Goal: Information Seeking & Learning: Learn about a topic

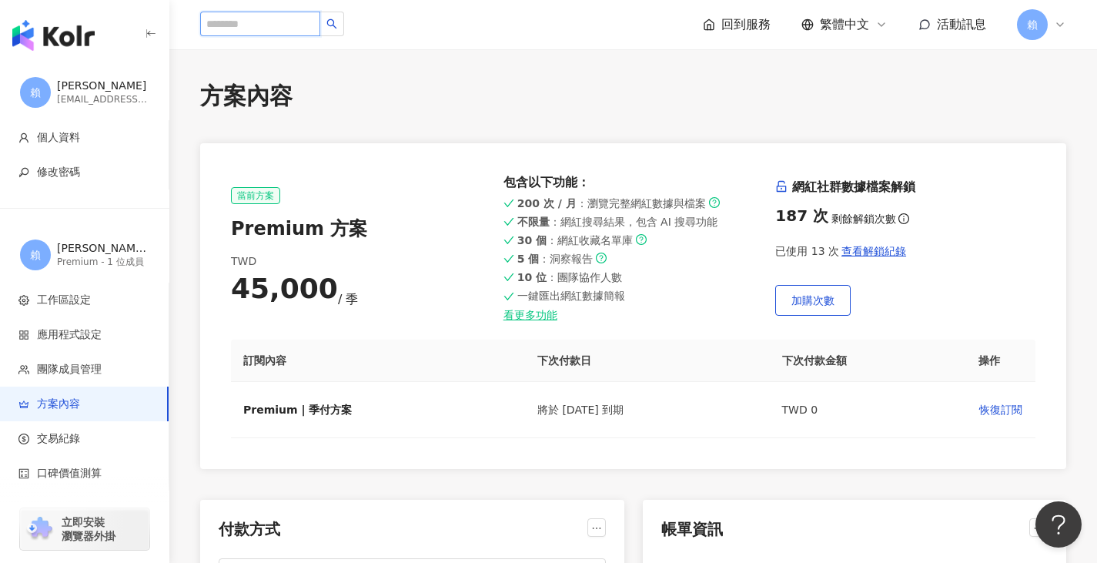
click at [289, 18] on input "search" at bounding box center [260, 24] width 120 height 25
paste input "**********"
type input "**********"
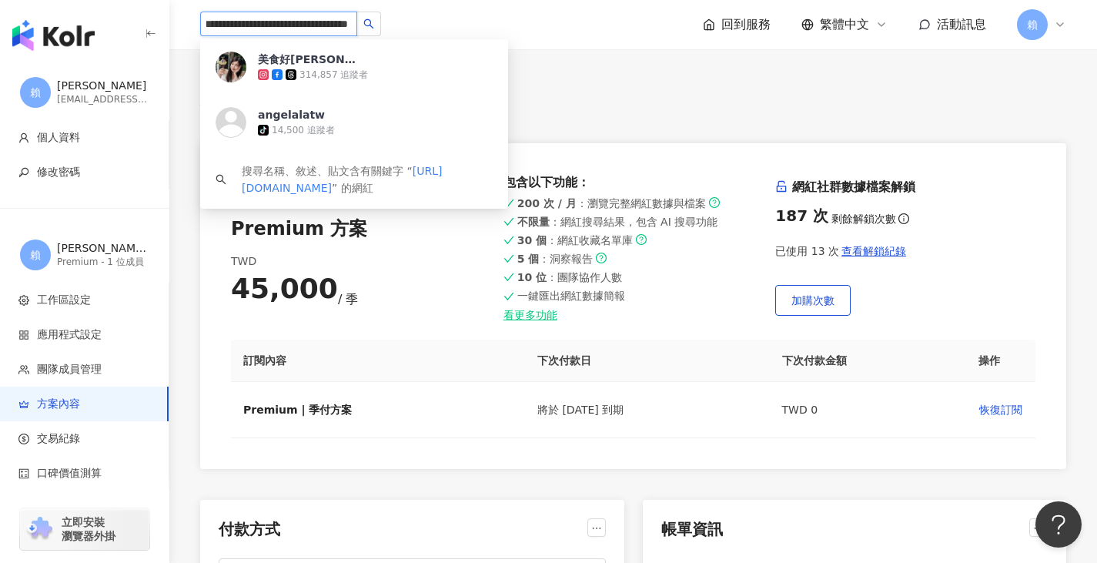
click at [306, 72] on div "314,857 追蹤者" at bounding box center [333, 75] width 69 height 13
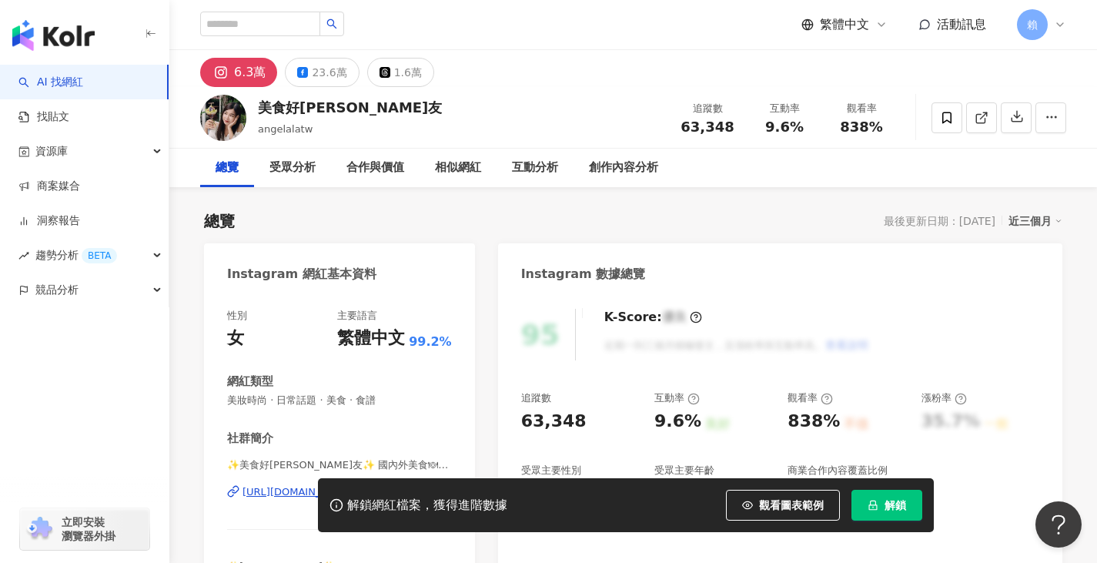
click at [878, 505] on button "解鎖" at bounding box center [886, 505] width 71 height 31
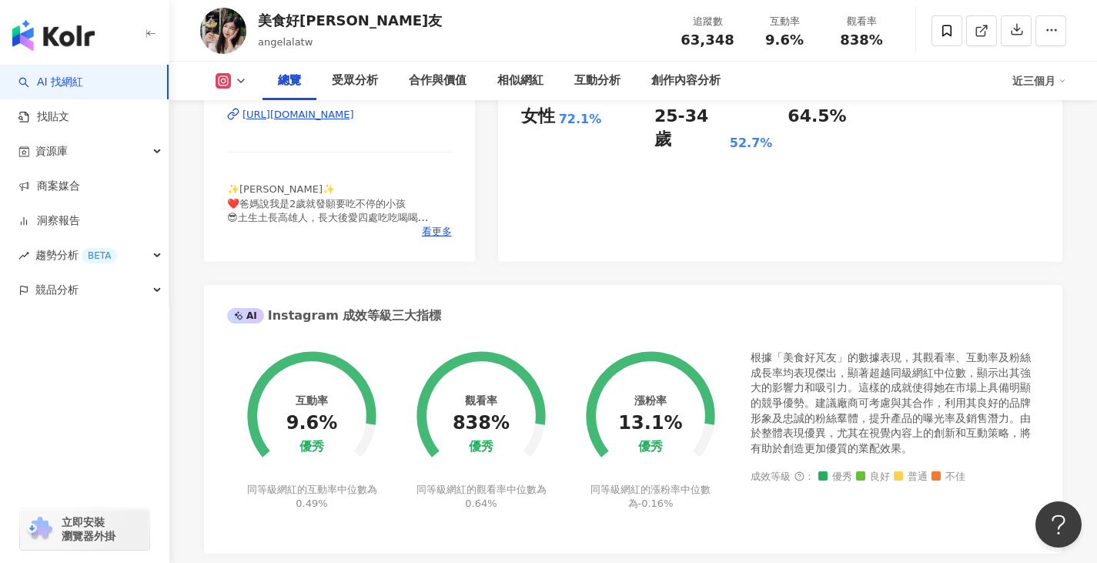
scroll to position [385, 0]
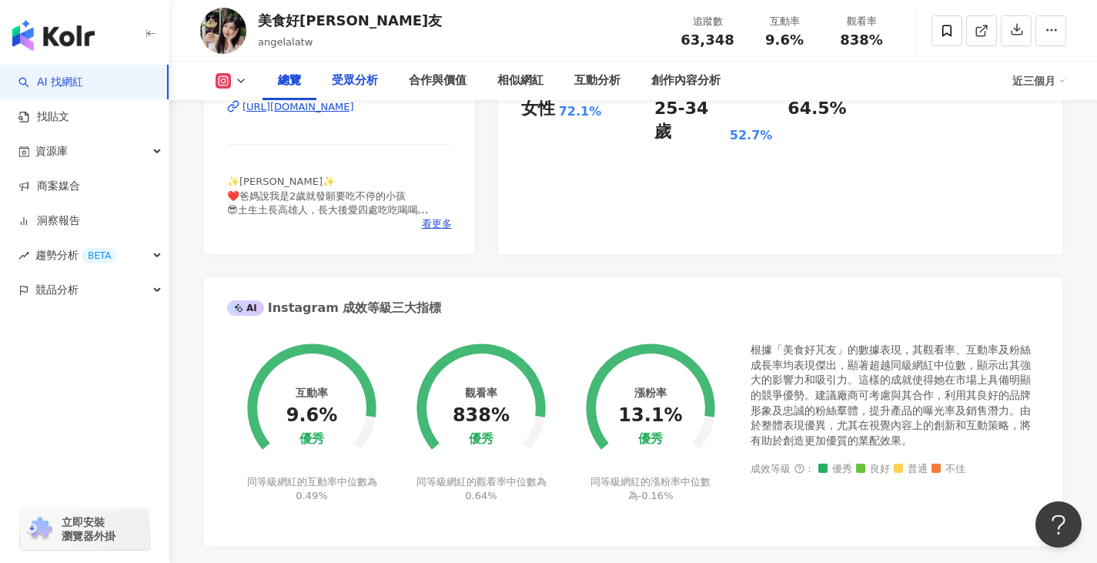
click at [366, 92] on div "受眾分析" at bounding box center [354, 81] width 77 height 38
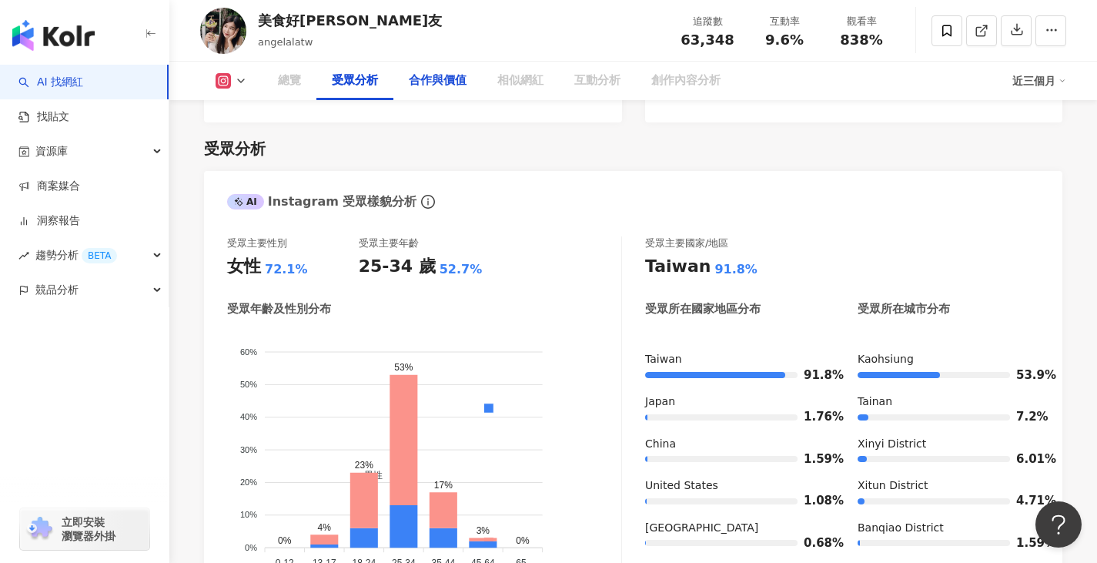
click at [421, 92] on div "合作與價值" at bounding box center [437, 81] width 89 height 38
click at [439, 75] on div "合作與價值" at bounding box center [438, 81] width 58 height 18
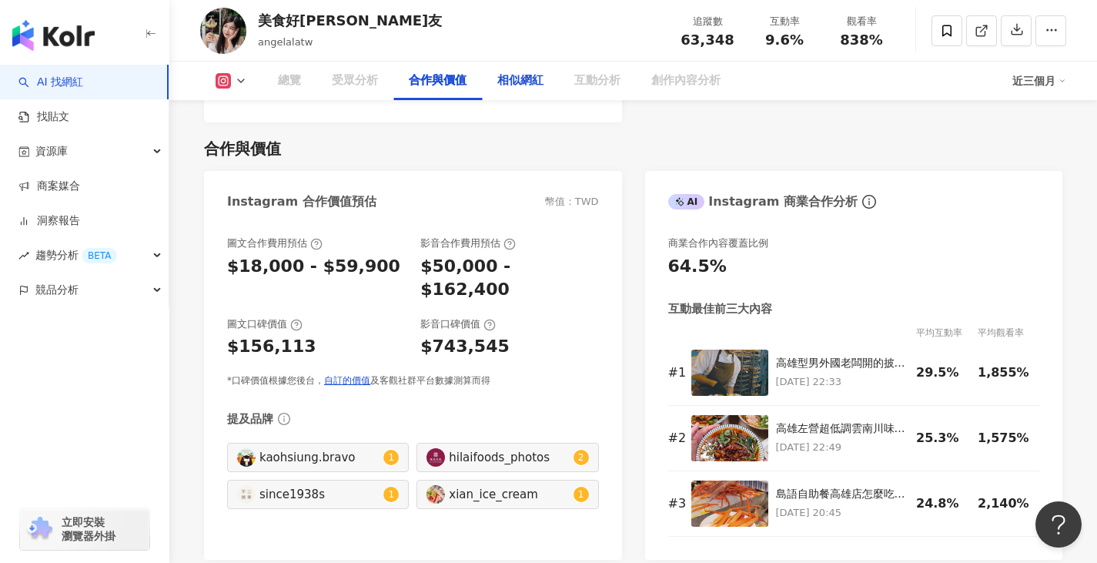
click at [516, 81] on div "相似網紅" at bounding box center [520, 81] width 46 height 18
click at [523, 70] on div "相似網紅" at bounding box center [520, 81] width 77 height 38
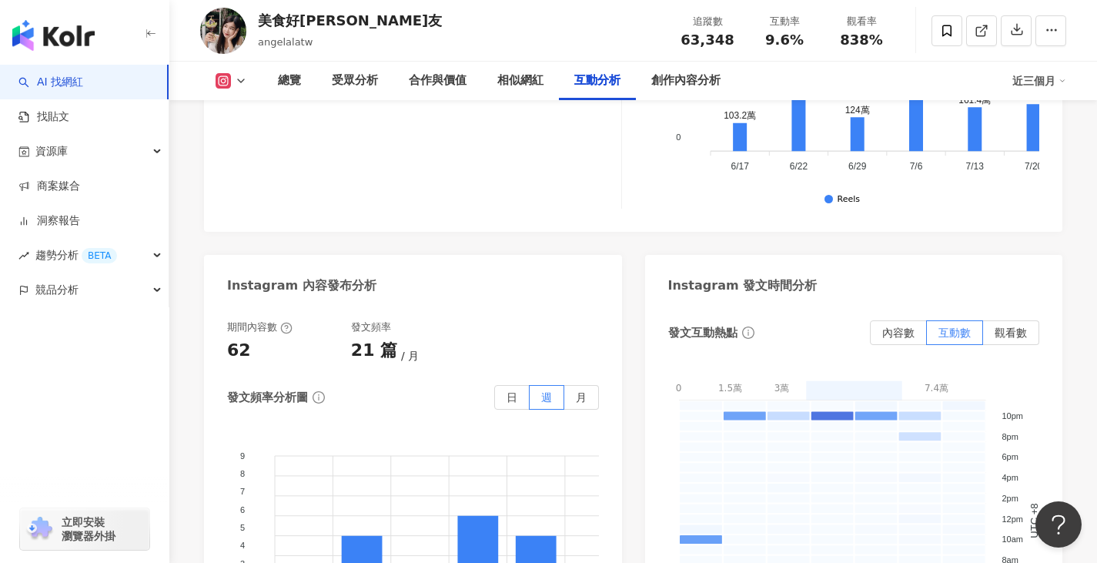
scroll to position [3969, 0]
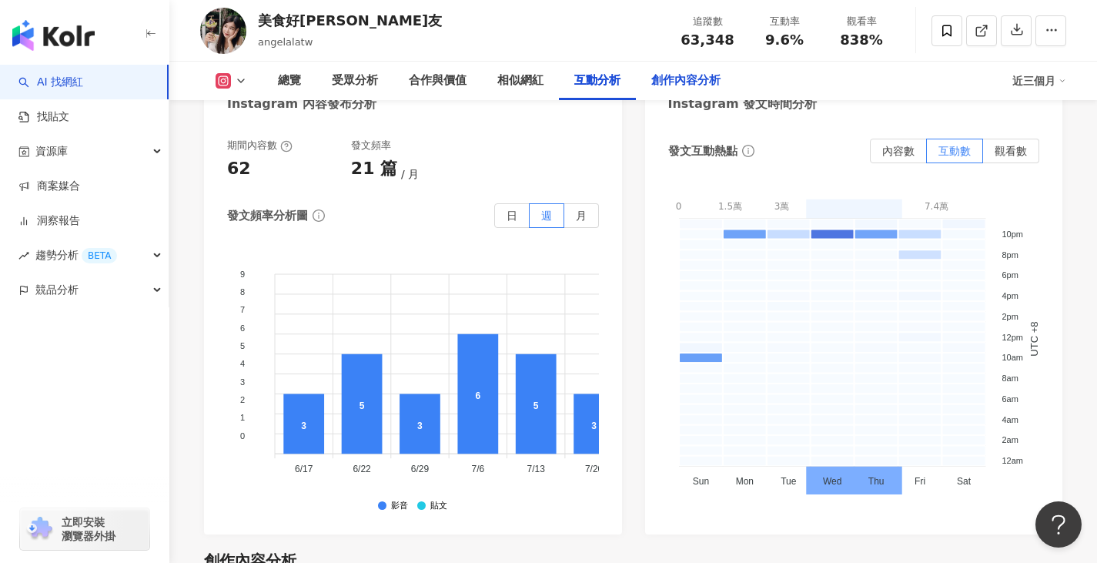
click at [691, 77] on div "創作內容分析" at bounding box center [685, 81] width 69 height 18
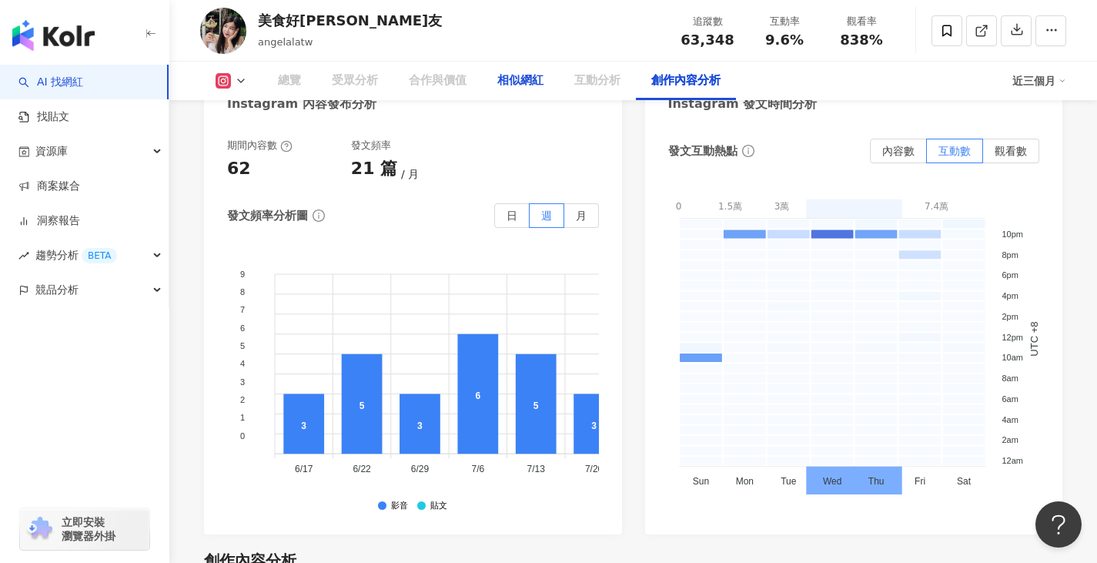
scroll to position [4392, 0]
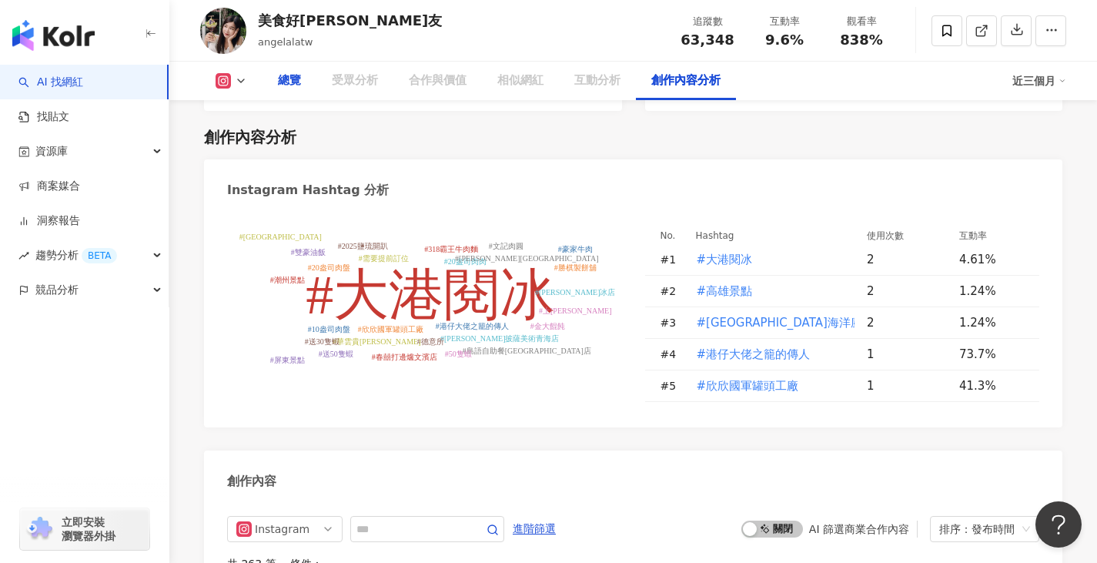
click at [289, 91] on div "總覽" at bounding box center [289, 81] width 54 height 38
click at [238, 84] on icon at bounding box center [241, 81] width 12 height 12
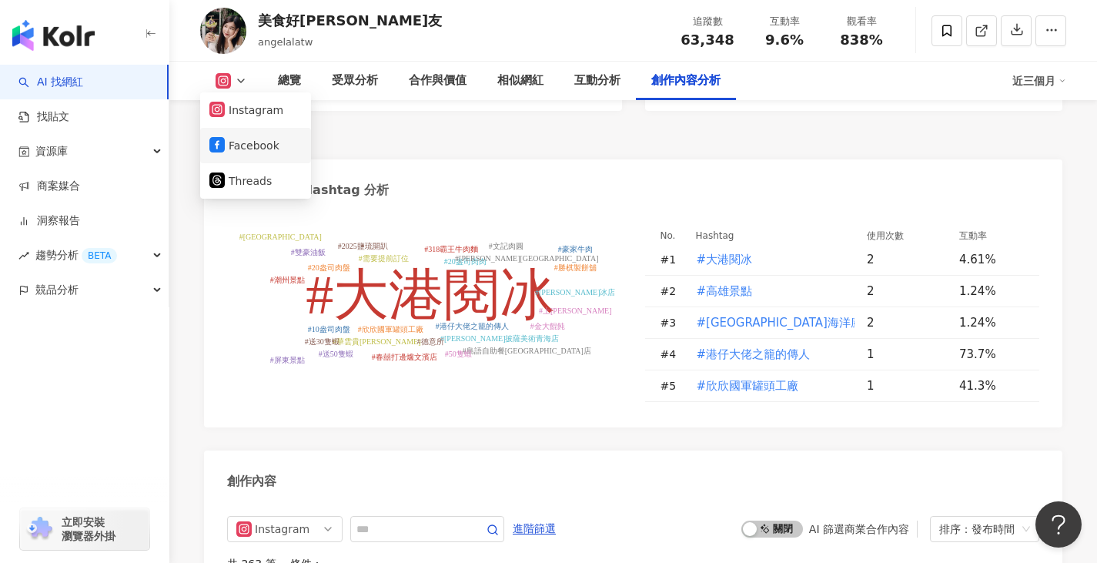
click at [261, 142] on button "Facebook" at bounding box center [255, 146] width 92 height 22
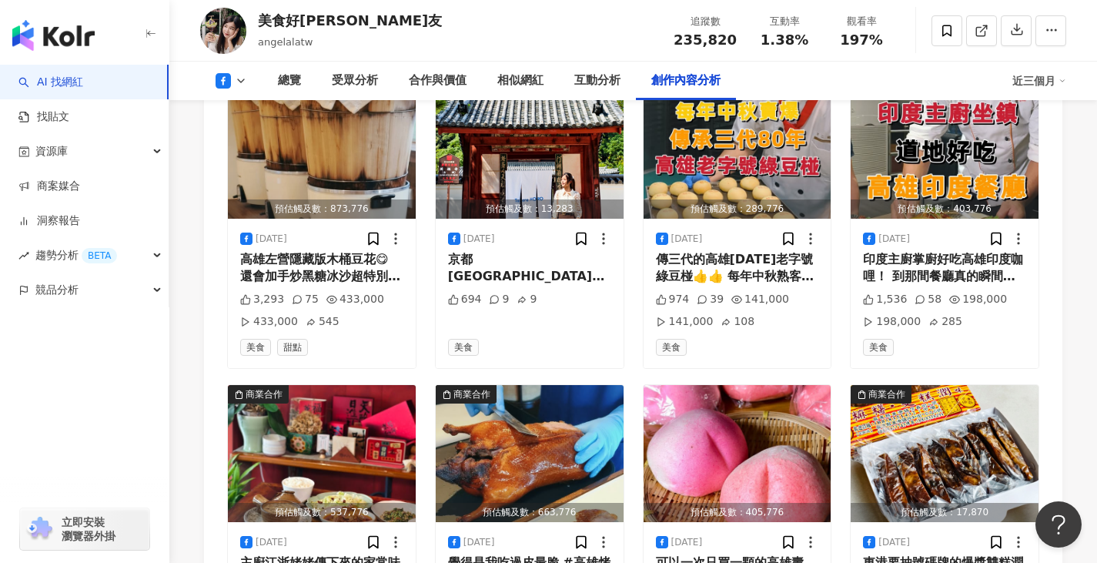
scroll to position [3895, 0]
